Goal: Information Seeking & Learning: Find specific fact

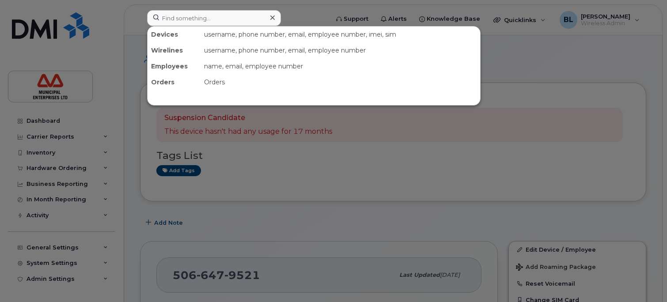
click at [198, 15] on input at bounding box center [214, 18] width 134 height 16
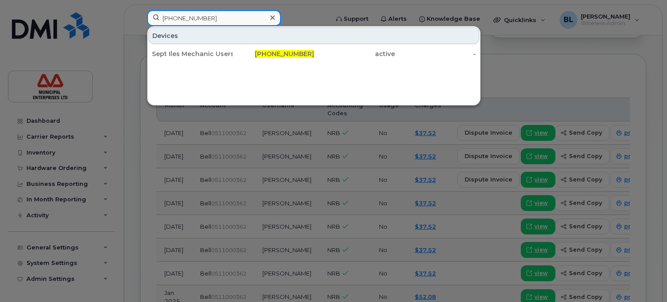
drag, startPoint x: 218, startPoint y: 18, endPoint x: 148, endPoint y: 20, distance: 70.3
click at [148, 20] on input "[PHONE_NUMBER]" at bounding box center [214, 18] width 134 height 16
drag, startPoint x: 198, startPoint y: 18, endPoint x: 87, endPoint y: 18, distance: 110.9
click at [140, 18] on div "[PERSON_NAME] [PERSON_NAME] [PHONE_NUMBER] active -" at bounding box center [235, 19] width 190 height 19
paste input "7826410877"
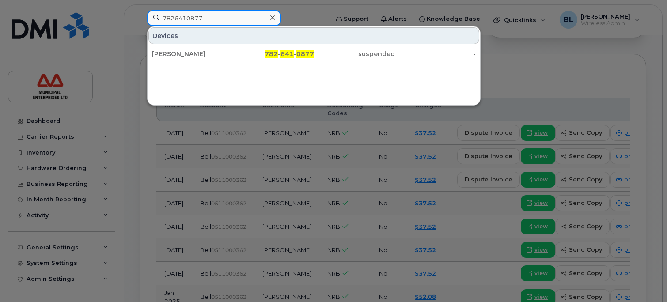
drag, startPoint x: 222, startPoint y: 19, endPoint x: 95, endPoint y: 20, distance: 126.9
click at [140, 20] on div "7826410877 Devices [PERSON_NAME] 782 - 641 - 0877 suspended -" at bounding box center [235, 19] width 190 height 19
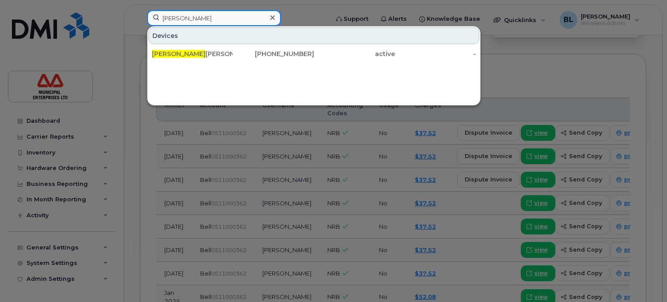
drag, startPoint x: 194, startPoint y: 19, endPoint x: 126, endPoint y: 19, distance: 67.6
click at [140, 19] on div "[PERSON_NAME] [PERSON_NAME] [PHONE_NUMBER] active -" at bounding box center [235, 19] width 190 height 19
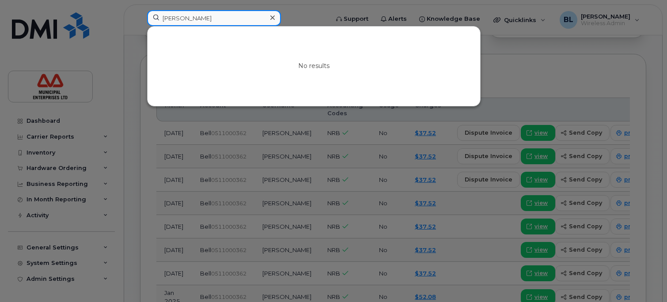
drag, startPoint x: 169, startPoint y: 17, endPoint x: 87, endPoint y: 17, distance: 82.2
click at [140, 17] on div "[PERSON_NAME] No results" at bounding box center [235, 19] width 190 height 19
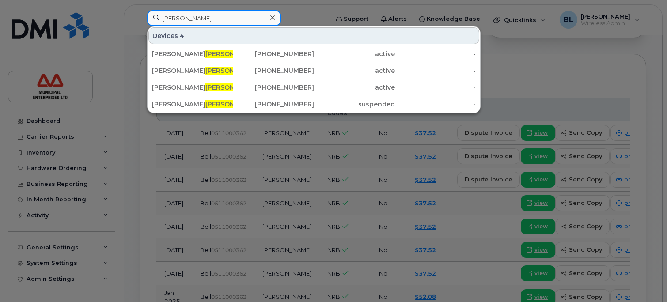
drag, startPoint x: 150, startPoint y: 19, endPoint x: 89, endPoint y: 19, distance: 61.4
click at [140, 19] on div "[PERSON_NAME] Devices 4 [PERSON_NAME] [PHONE_NUMBER] active - [PERSON_NAME] [PH…" at bounding box center [235, 19] width 190 height 19
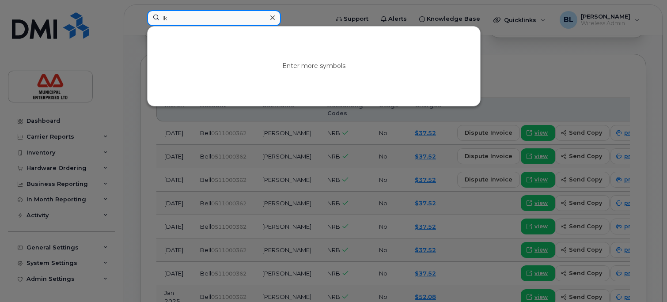
type input "l"
type input "[PERSON_NAME]"
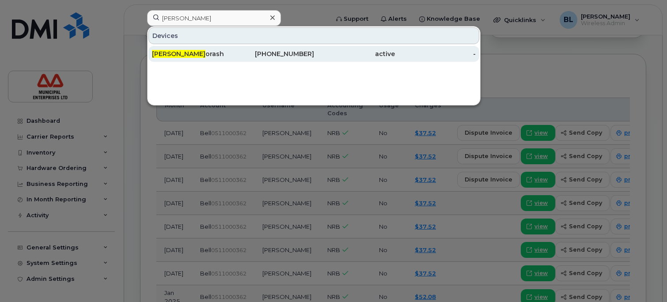
click at [189, 51] on div "[PERSON_NAME]" at bounding box center [192, 54] width 81 height 9
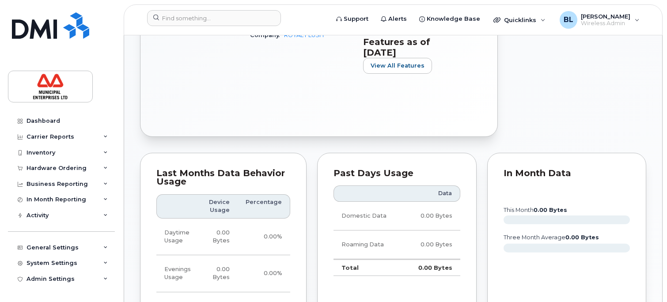
scroll to position [203, 0]
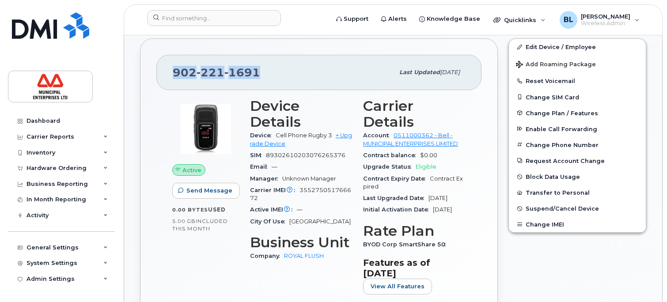
drag, startPoint x: 260, startPoint y: 74, endPoint x: 164, endPoint y: 72, distance: 96.4
click at [164, 72] on div "[PHONE_NUMBER] Last updated [DATE]" at bounding box center [318, 72] width 325 height 35
copy span "[PHONE_NUMBER]"
